Goal: Transaction & Acquisition: Purchase product/service

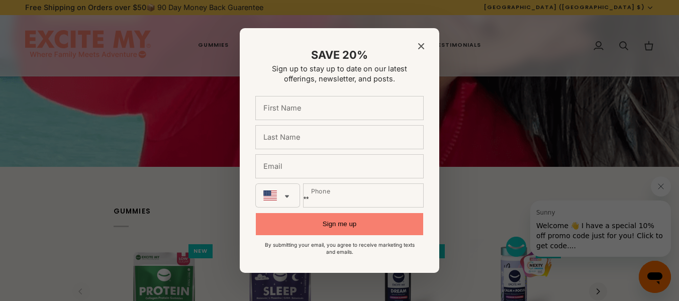
scroll to position [1005, 0]
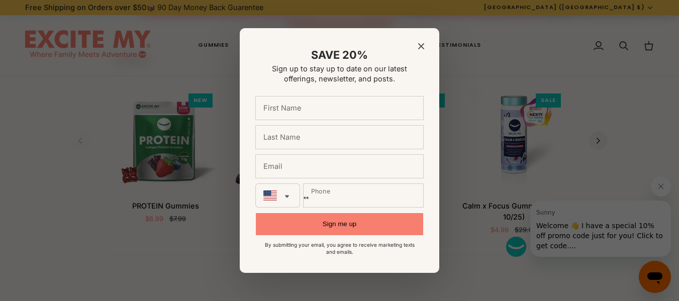
click at [424, 49] on div "SAVE 20% Sign up to stay up to date on our latest offerings, newsletter, and po…" at bounding box center [339, 150] width 199 height 245
click at [421, 46] on icon "Close modal" at bounding box center [421, 46] width 6 height 6
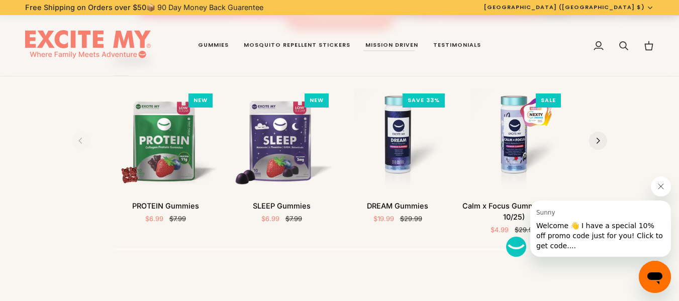
click at [597, 142] on icon "Next" at bounding box center [597, 141] width 7 height 7
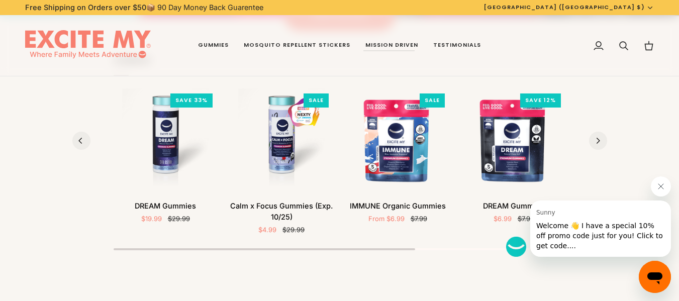
click at [596, 141] on icon "Next" at bounding box center [597, 141] width 7 height 7
click at [596, 141] on section "Gummies NEW Quick view PROTEIN Gummies PROTEIN Gummies" at bounding box center [339, 150] width 679 height 238
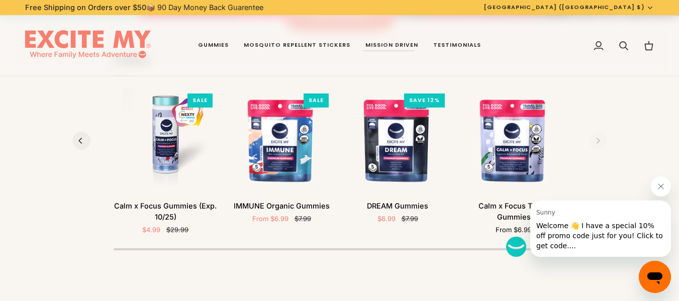
click at [595, 141] on section "Gummies NEW Quick view PROTEIN Gummies PROTEIN Gummies" at bounding box center [339, 150] width 679 height 238
click at [596, 141] on section "Gummies NEW Quick view PROTEIN Gummies PROTEIN Gummies" at bounding box center [339, 150] width 679 height 238
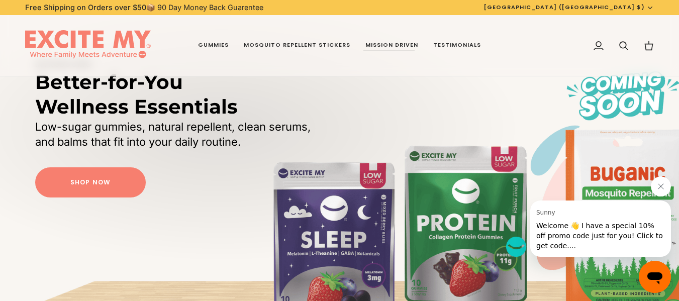
scroll to position [84, 0]
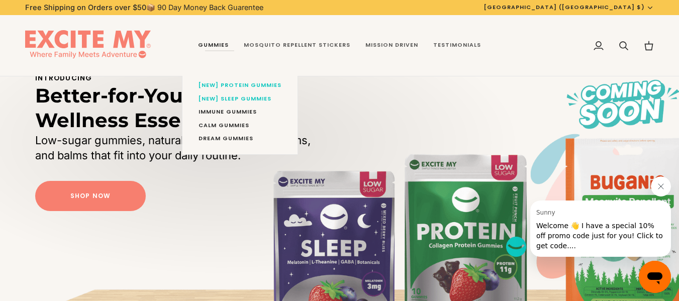
click at [216, 45] on link "Gummies" at bounding box center [213, 45] width 46 height 61
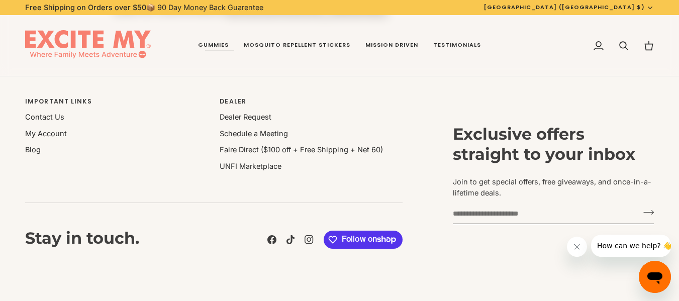
scroll to position [833, 0]
